Goal: Find specific page/section: Find specific page/section

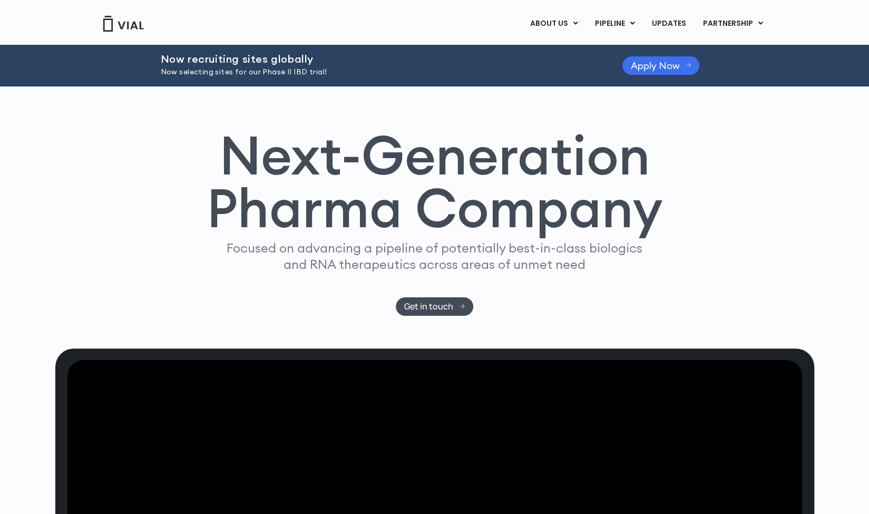
click at [660, 64] on span "Apply Now" at bounding box center [654, 66] width 49 height 8
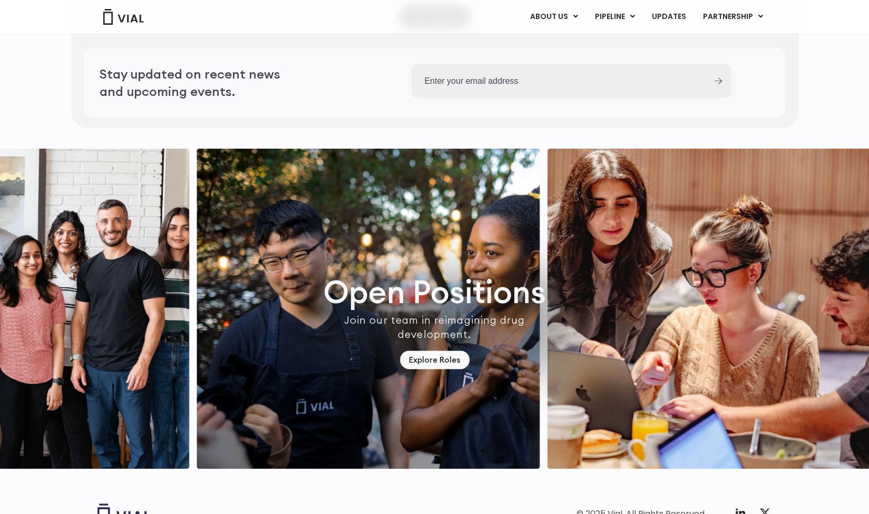
scroll to position [2948, 0]
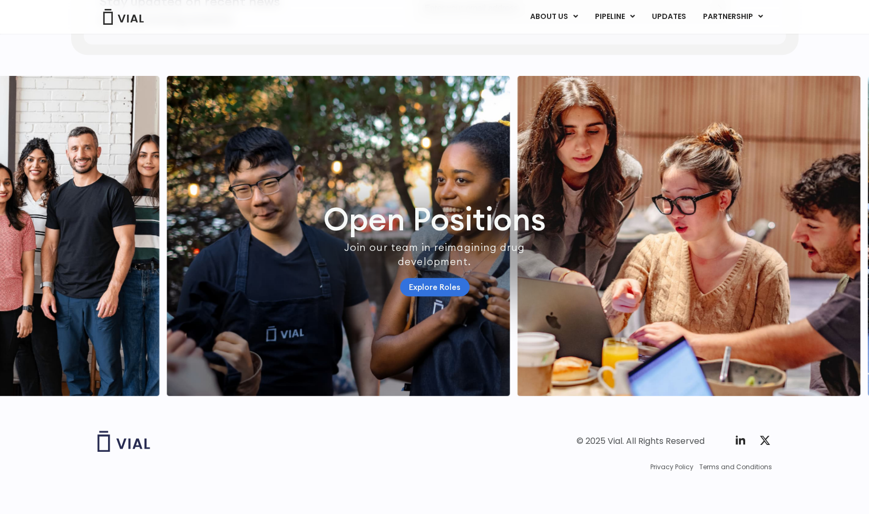
click at [460, 278] on link "Explore Roles" at bounding box center [435, 287] width 70 height 18
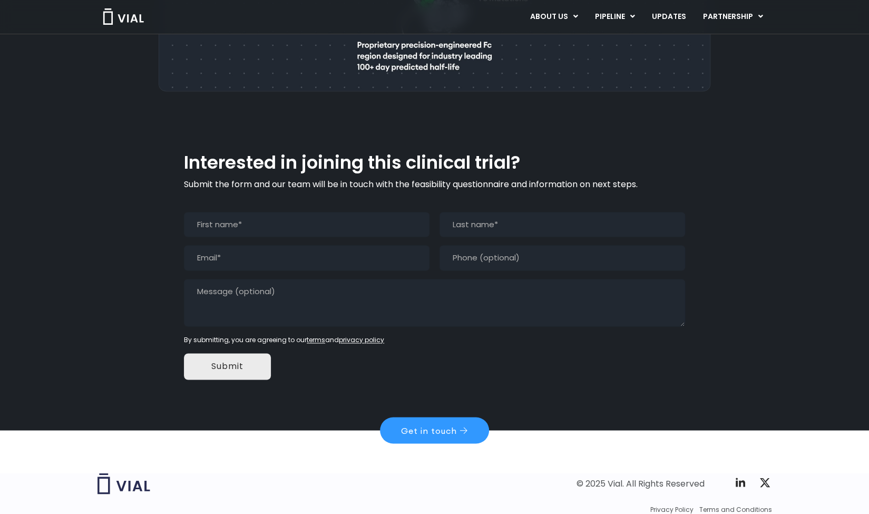
scroll to position [930, 0]
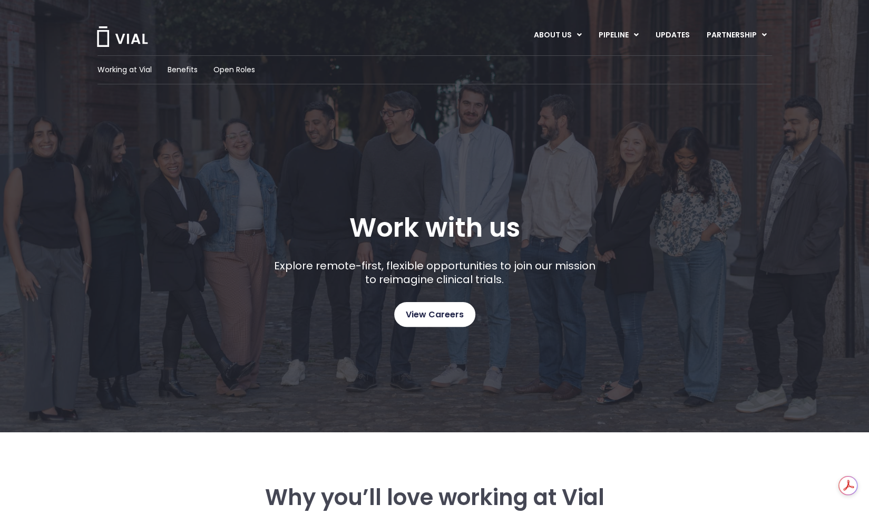
click at [436, 311] on span "View Careers" at bounding box center [435, 315] width 58 height 14
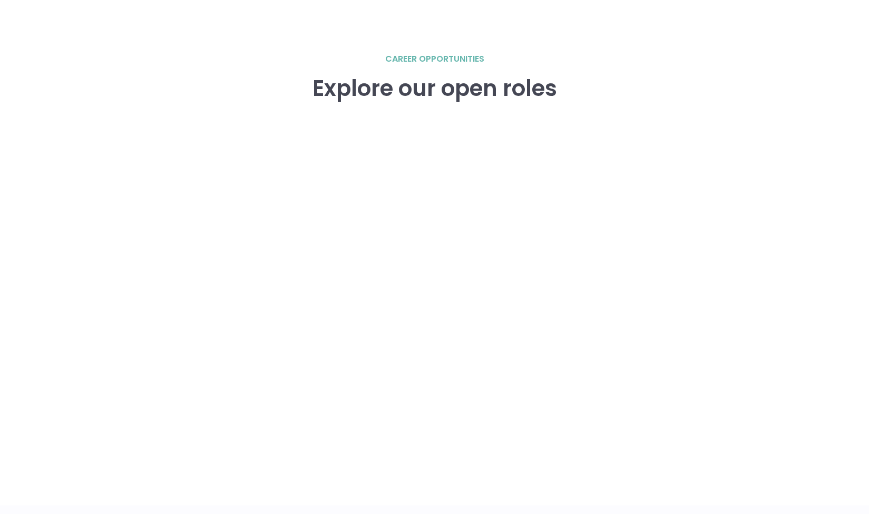
scroll to position [1457, 0]
